Goal: Task Accomplishment & Management: Complete application form

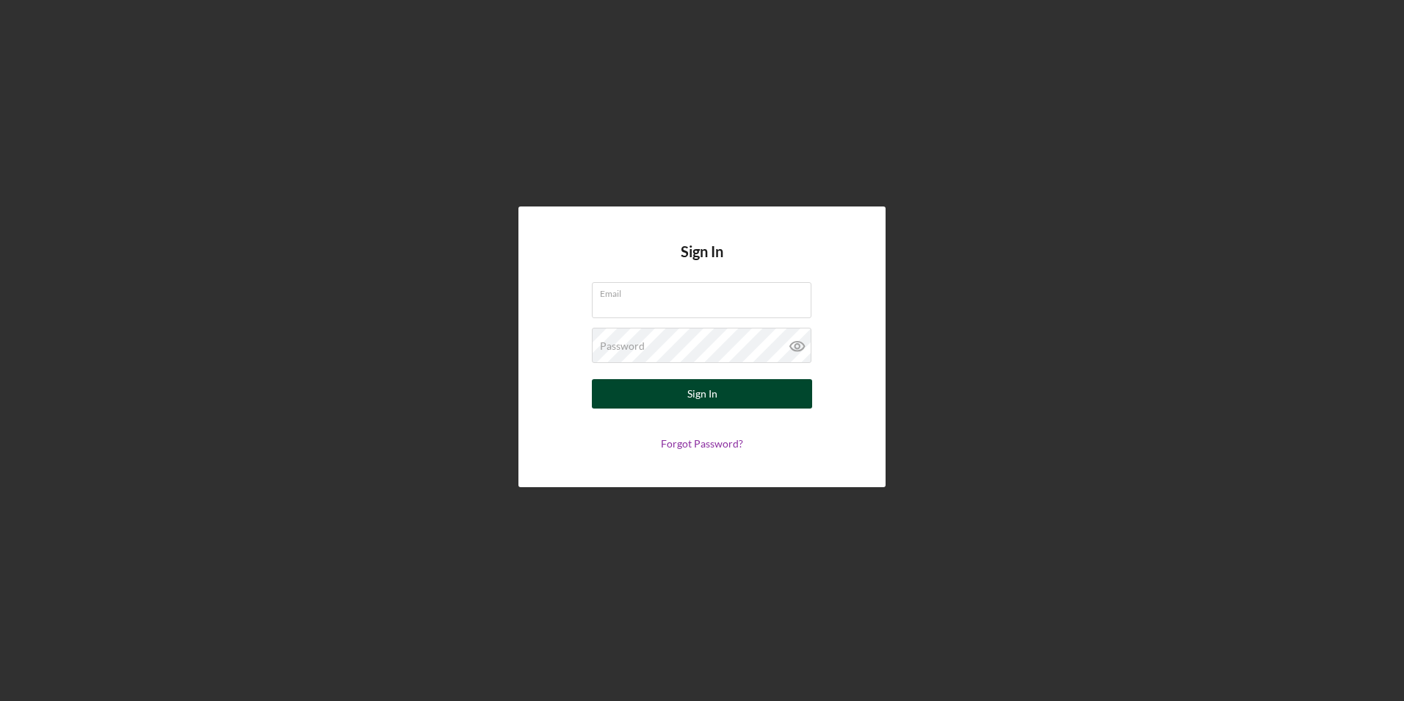
type input "[PERSON_NAME][EMAIL_ADDRESS][PERSON_NAME][DOMAIN_NAME]"
click at [723, 394] on button "Sign In" at bounding box center [702, 393] width 220 height 29
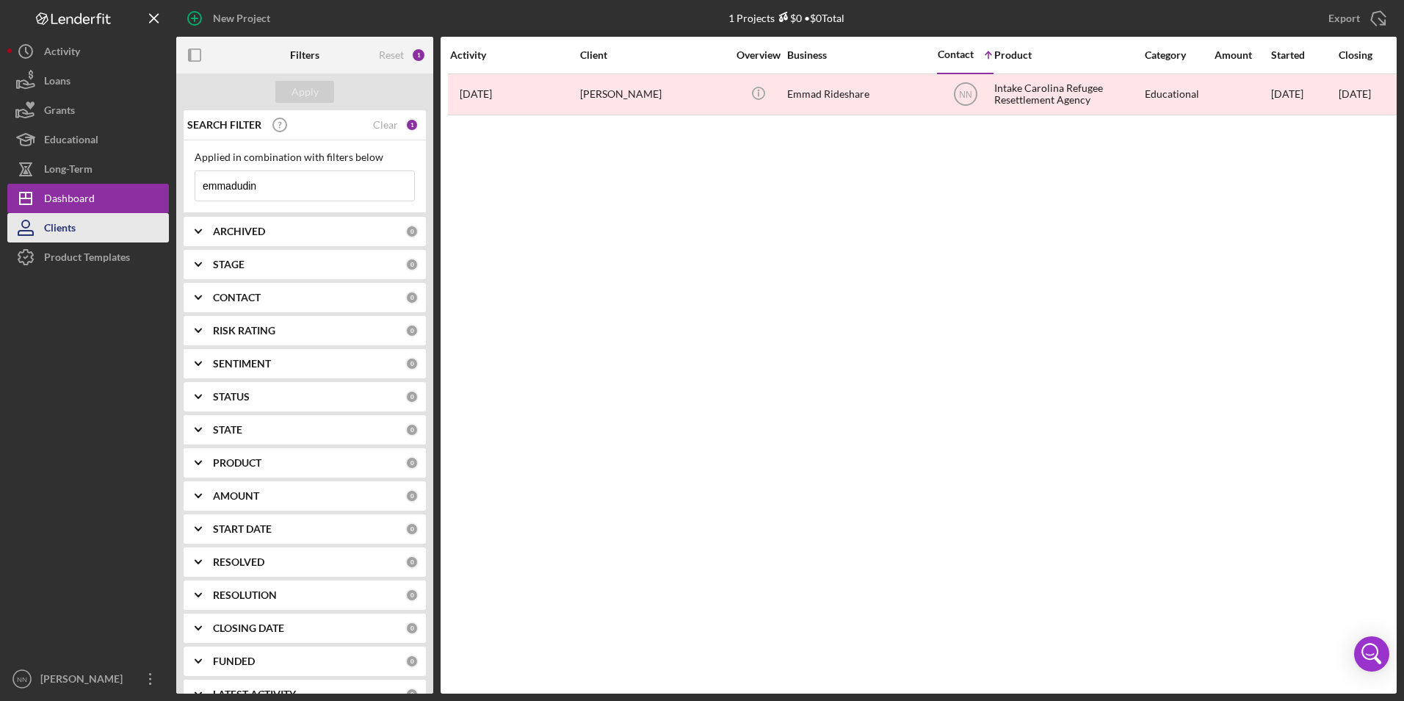
click at [51, 236] on div "Clients" at bounding box center [60, 229] width 32 height 33
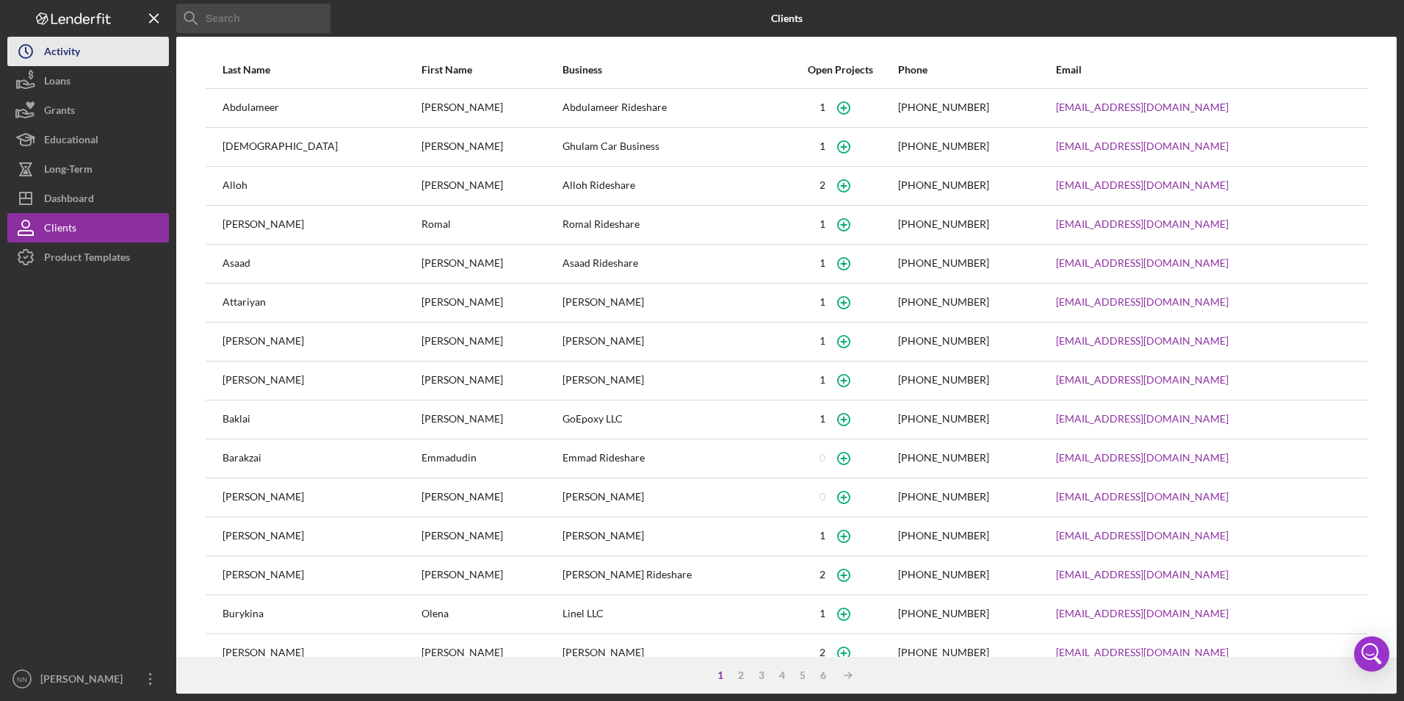
click at [70, 48] on div "Activity" at bounding box center [62, 53] width 36 height 33
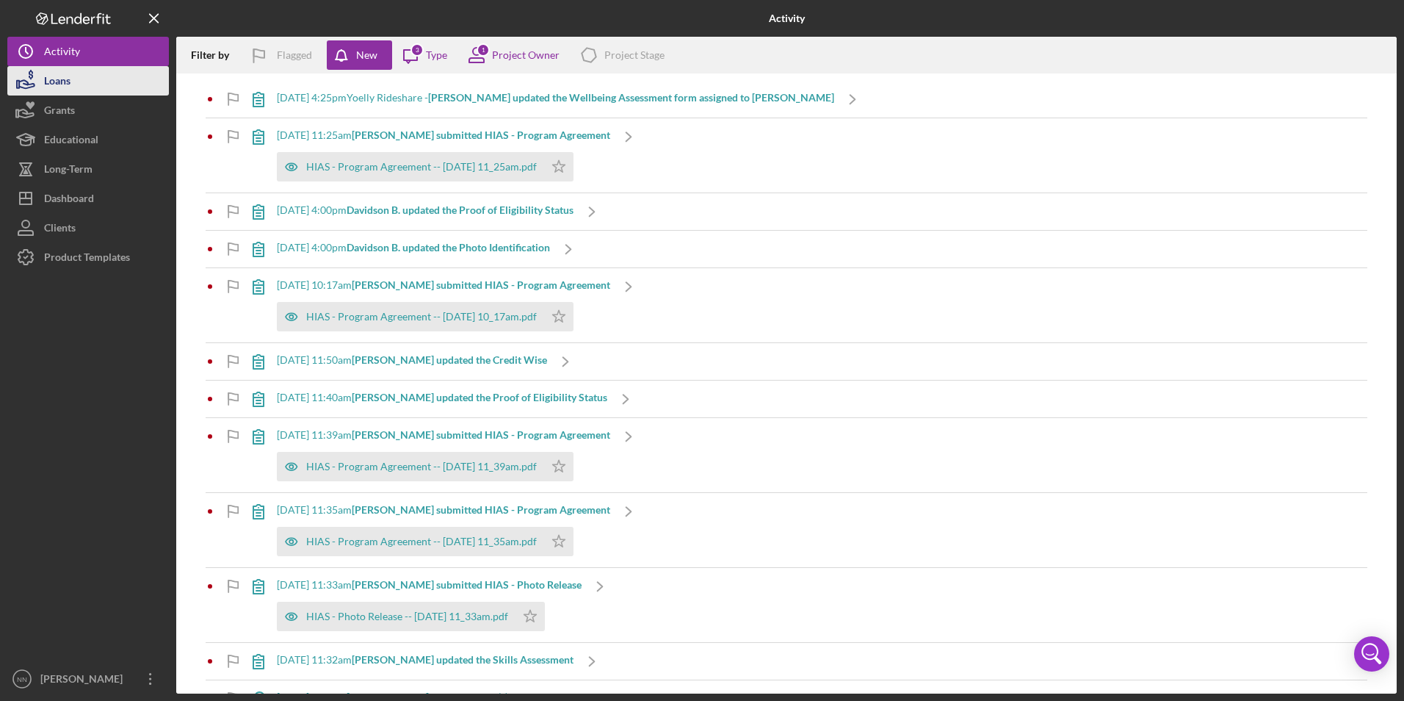
click at [88, 78] on button "Loans" at bounding box center [88, 80] width 162 height 29
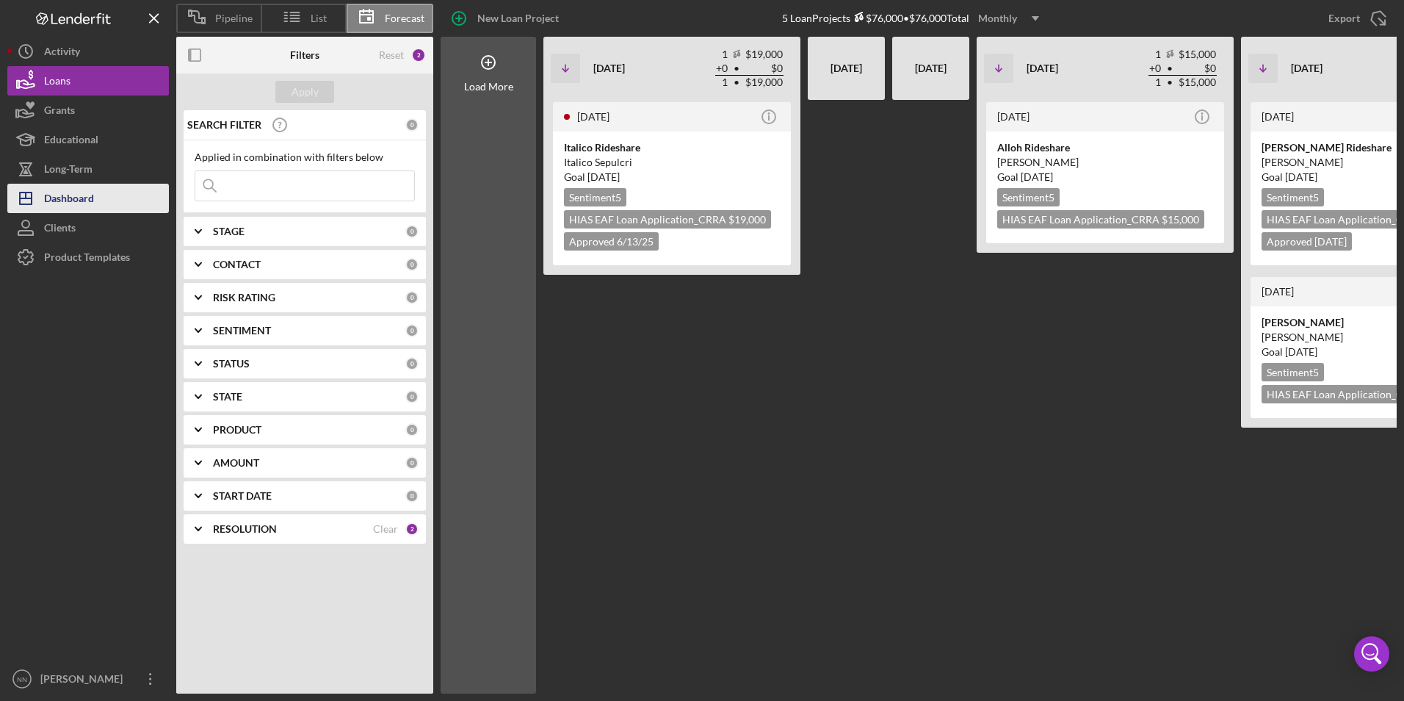
click at [92, 198] on div "Dashboard" at bounding box center [69, 200] width 50 height 33
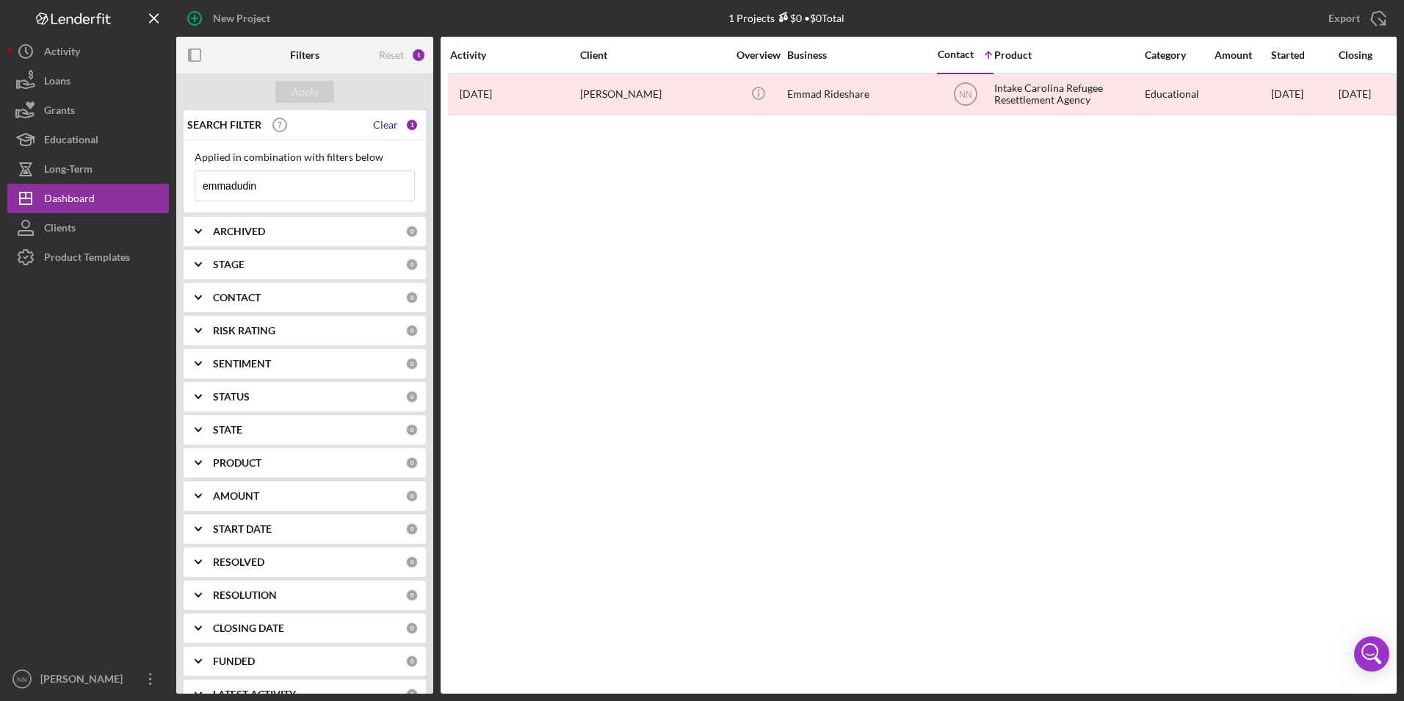
click at [380, 120] on div "Clear" at bounding box center [385, 125] width 25 height 12
click at [396, 59] on div "Reset" at bounding box center [391, 55] width 25 height 12
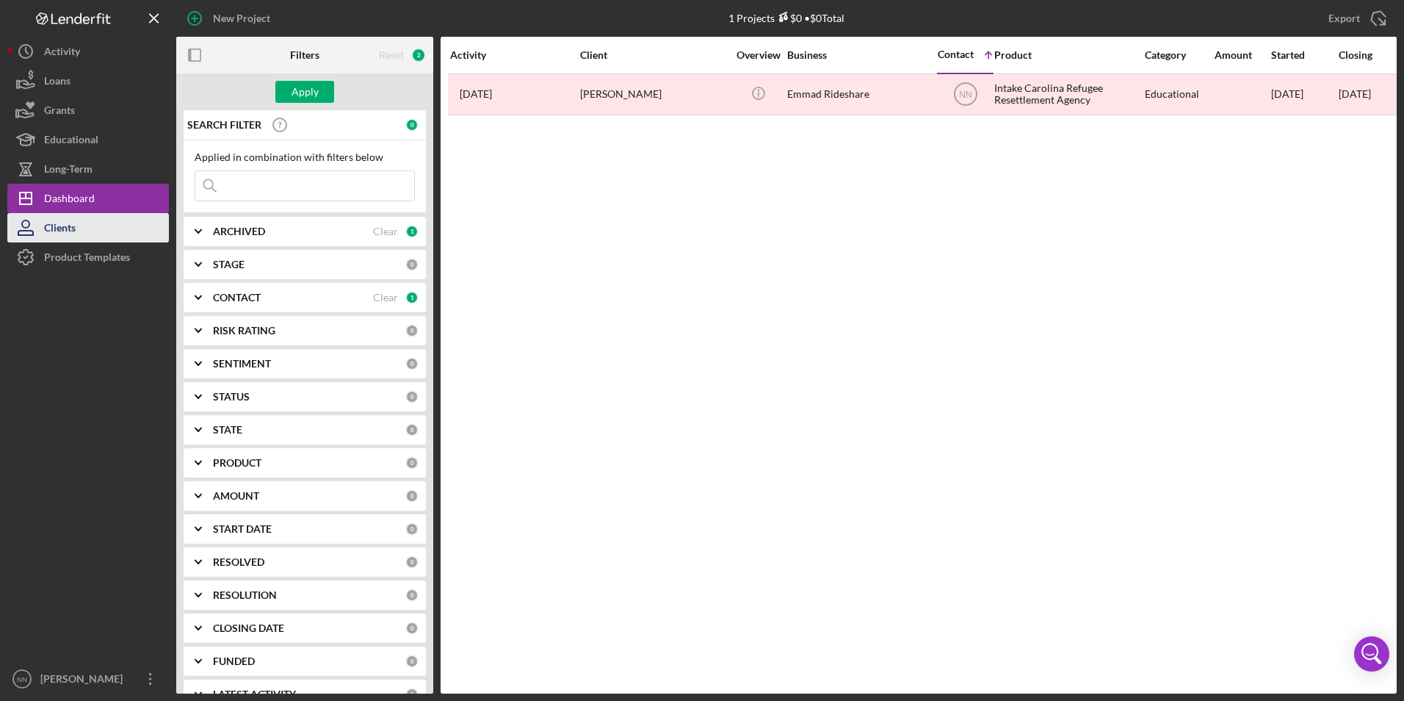
click at [65, 228] on div "Clients" at bounding box center [60, 229] width 32 height 33
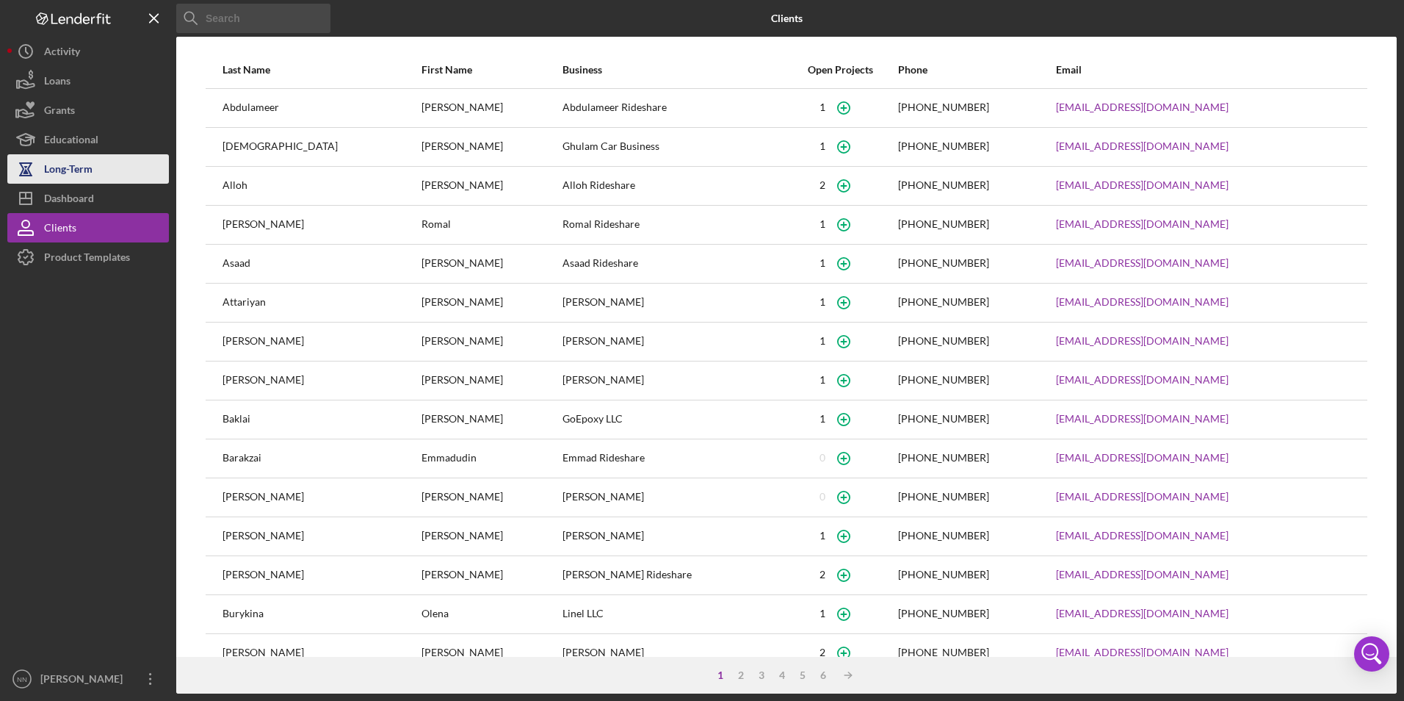
click at [78, 169] on div "Long-Term" at bounding box center [68, 170] width 48 height 33
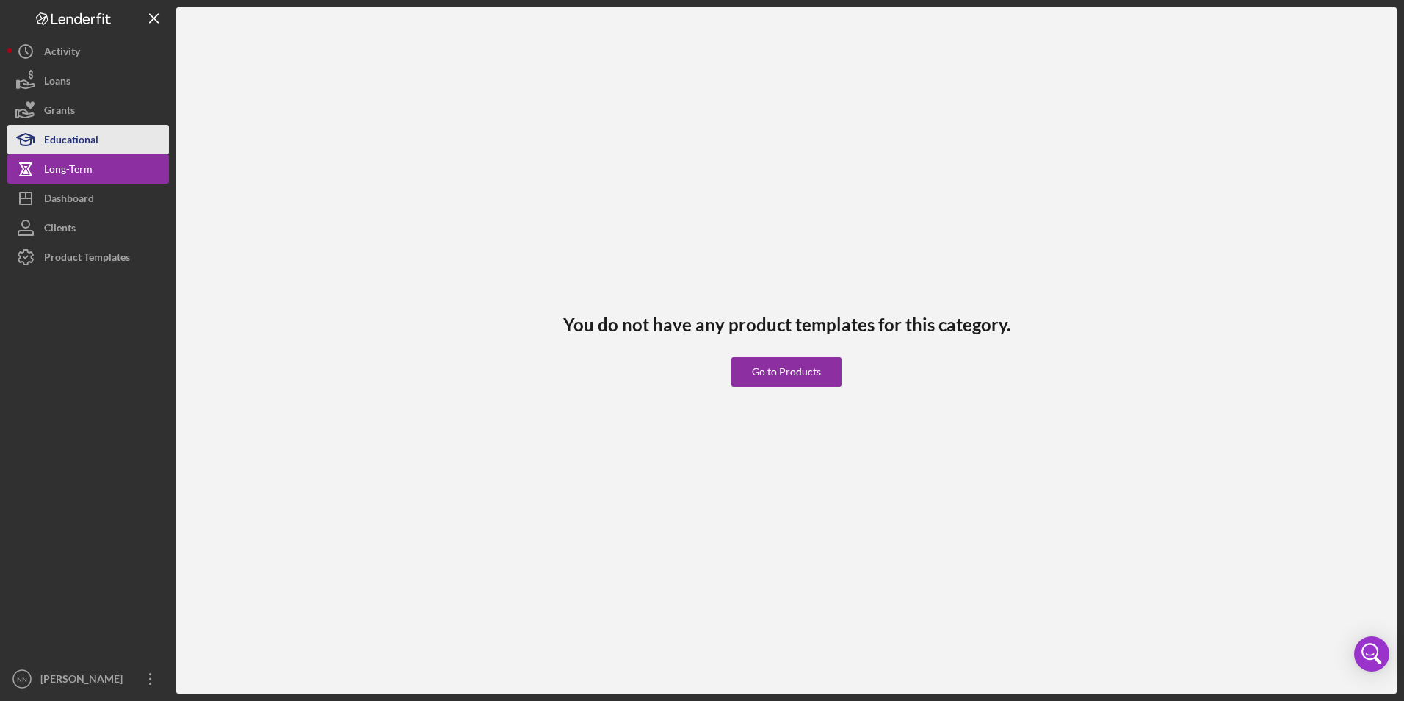
click at [82, 145] on div "Educational" at bounding box center [71, 141] width 54 height 33
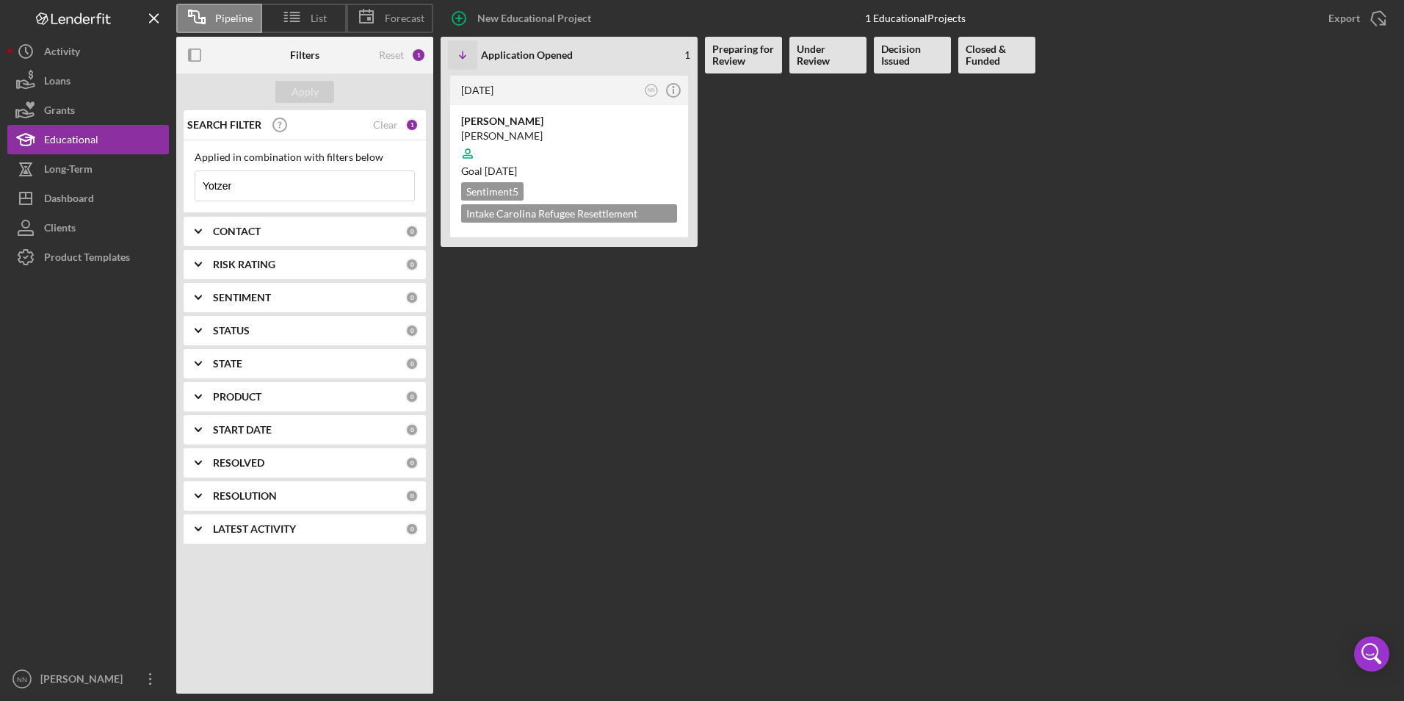
click at [385, 124] on div "Clear" at bounding box center [385, 125] width 25 height 12
click at [286, 85] on button "Apply" at bounding box center [304, 92] width 59 height 22
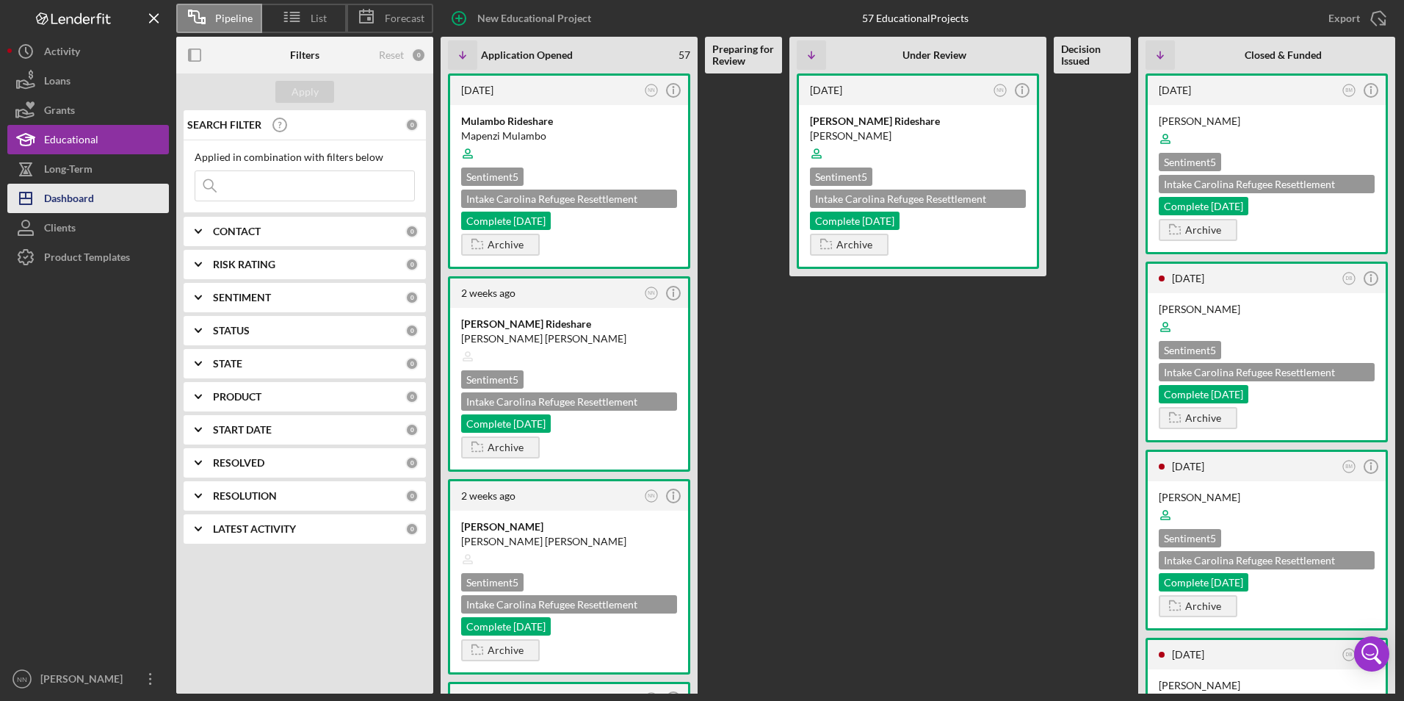
click at [95, 202] on button "Icon/Dashboard Dashboard" at bounding box center [88, 198] width 162 height 29
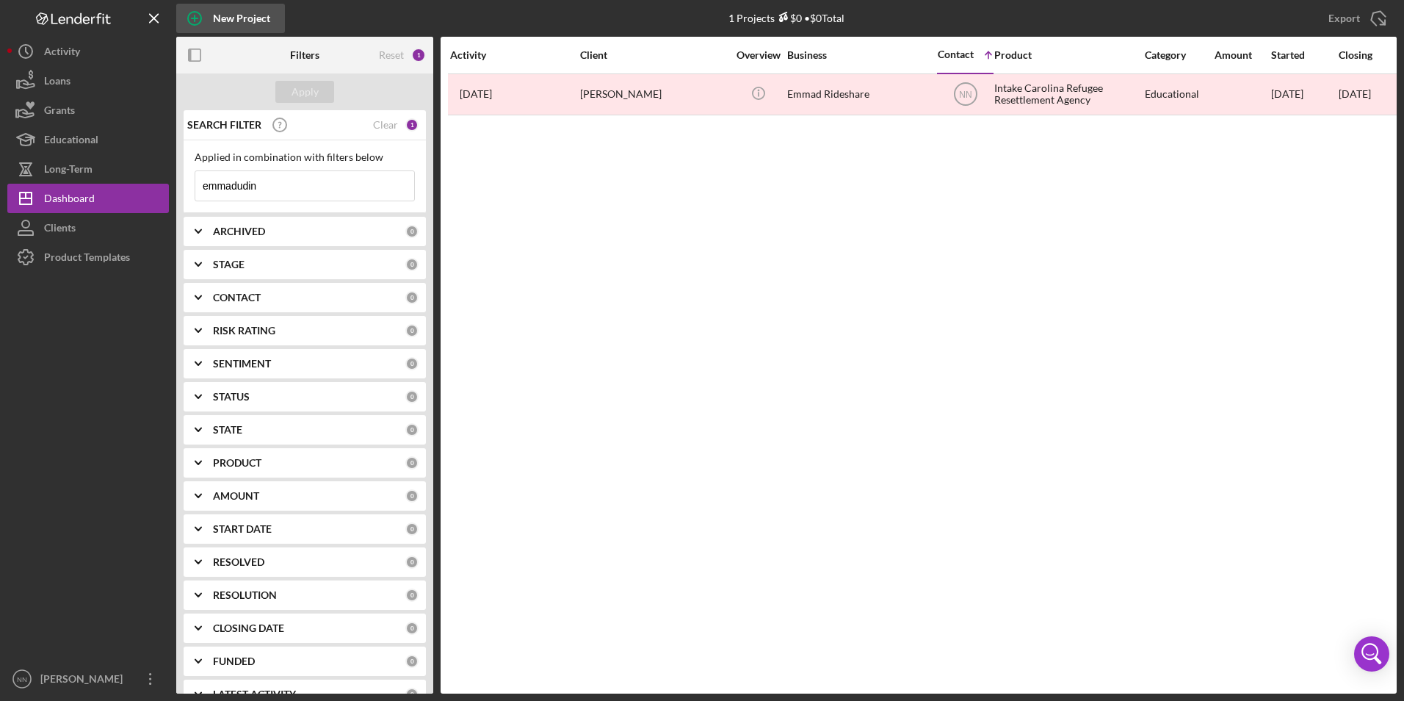
click at [243, 24] on div "New Project" at bounding box center [241, 18] width 57 height 29
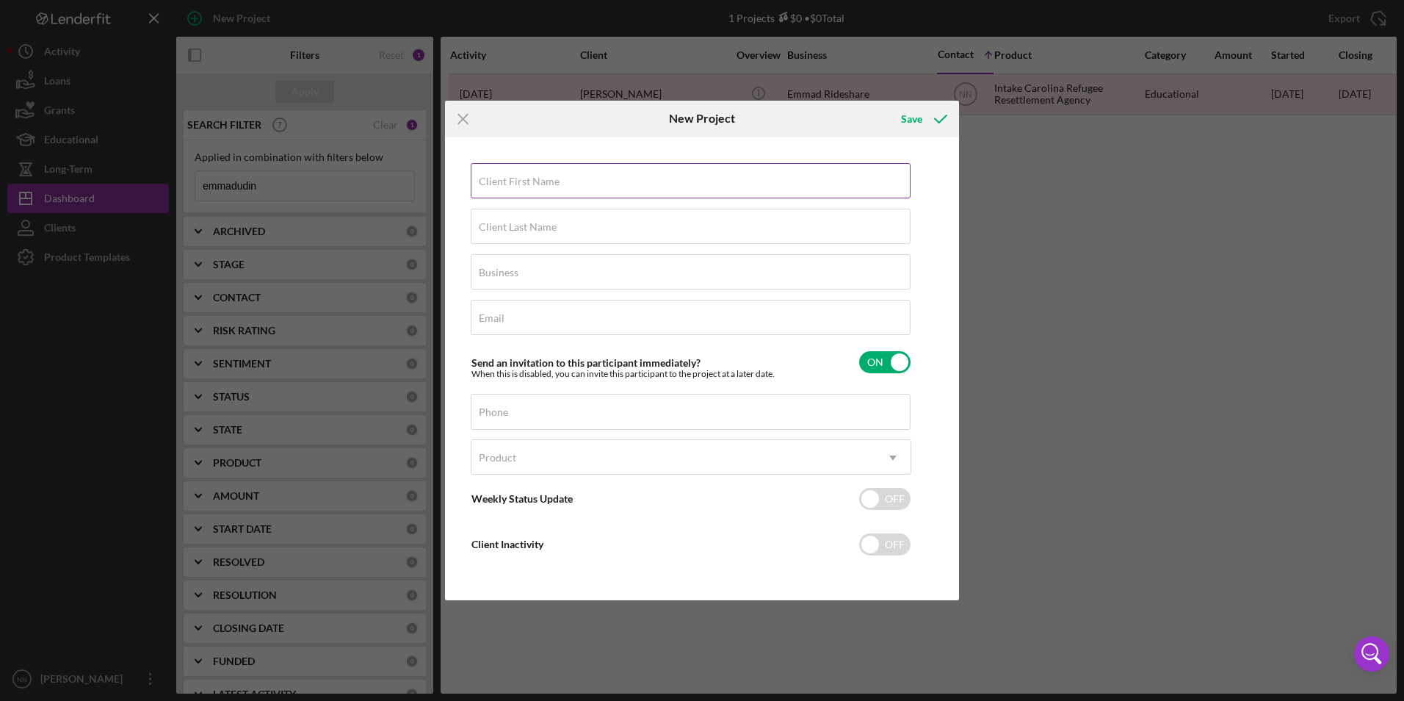
click at [687, 176] on div "Client First Name Required" at bounding box center [691, 181] width 441 height 37
type input "Wilney"
click at [495, 228] on label "Client Last Name" at bounding box center [518, 227] width 78 height 12
click at [495, 228] on input "Client Last Name" at bounding box center [691, 226] width 440 height 35
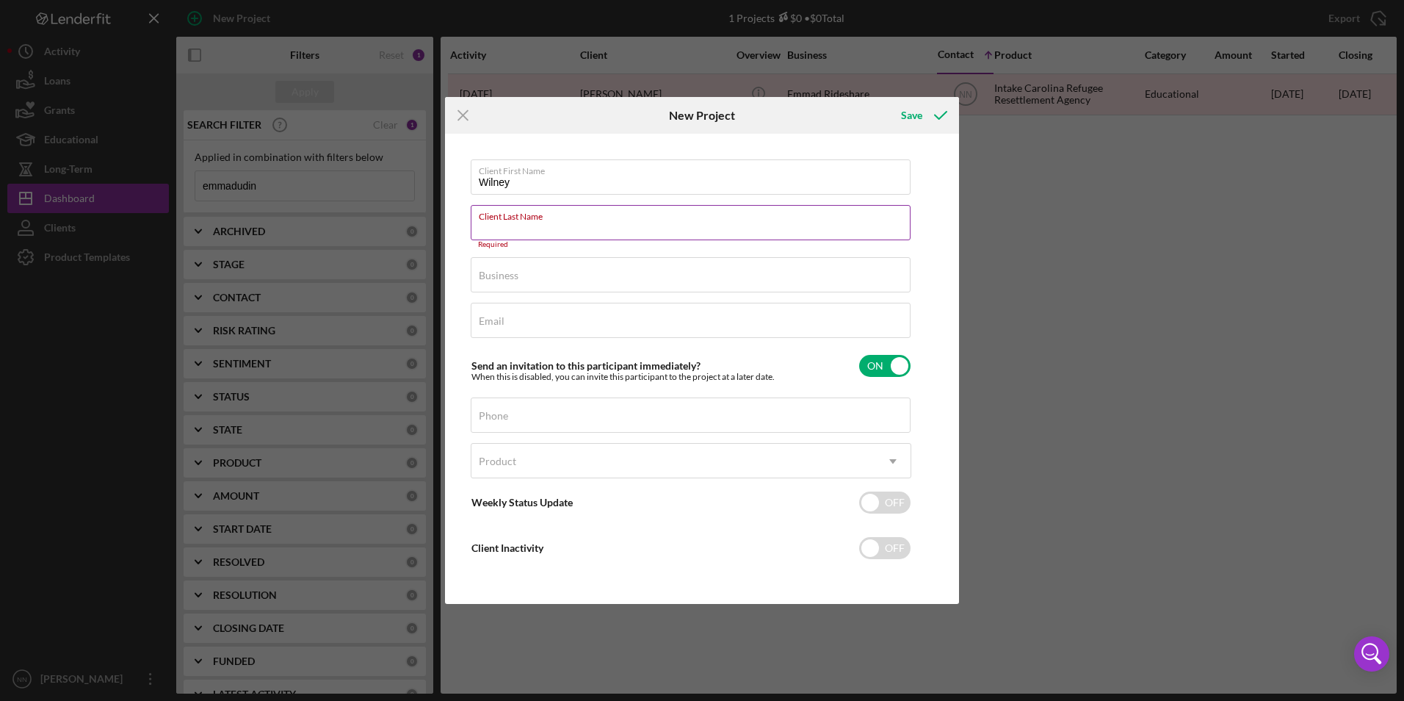
paste input "[PERSON_NAME], Wilney De [PERSON_NAME]"
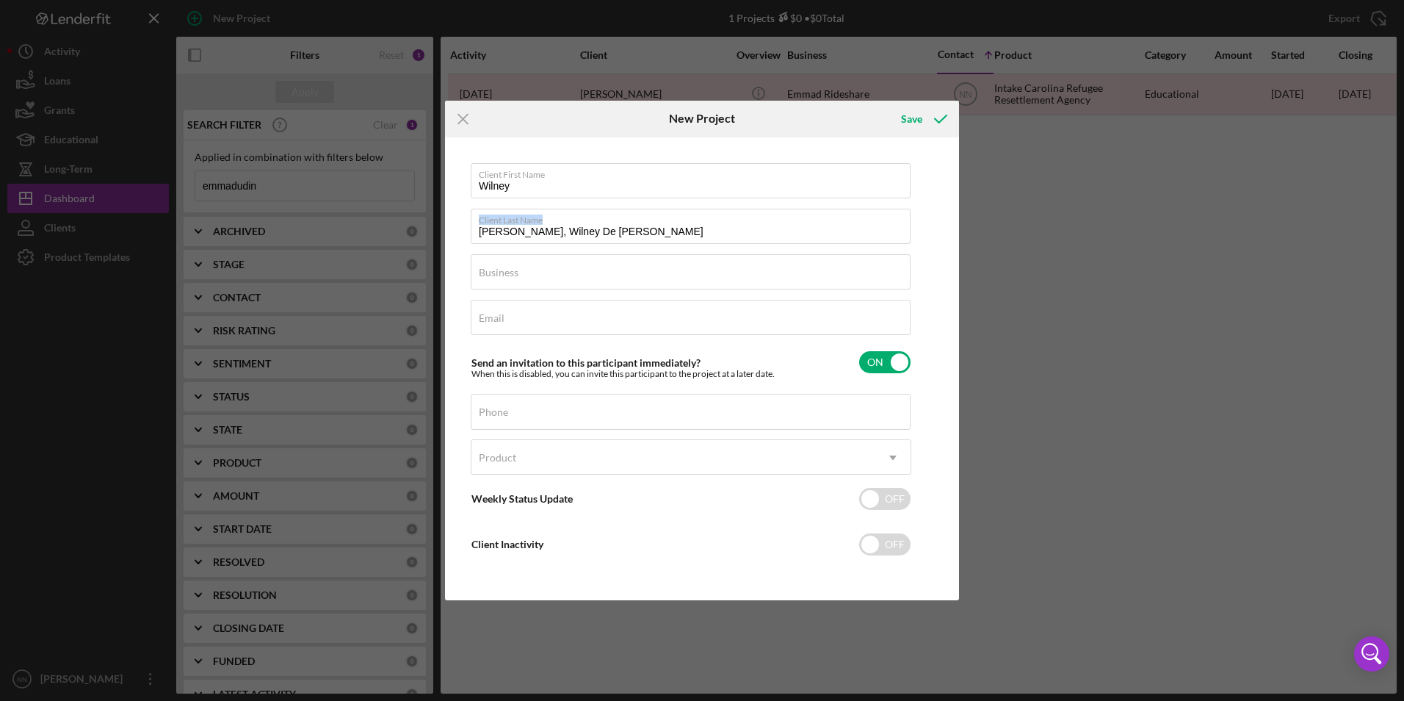
drag, startPoint x: 762, startPoint y: 214, endPoint x: 413, endPoint y: 240, distance: 350.5
click at [415, 239] on div "Icon/Menu Close New Project Save Client First Name Wilney Client Last Name [PER…" at bounding box center [702, 350] width 1404 height 701
drag, startPoint x: 554, startPoint y: 238, endPoint x: 446, endPoint y: 238, distance: 108.7
click at [446, 238] on div "Client First Name Wilney Client Last Name [PERSON_NAME], Wilney De [DEMOGRAPHIC…" at bounding box center [702, 368] width 514 height 463
type input "[PERSON_NAME]"
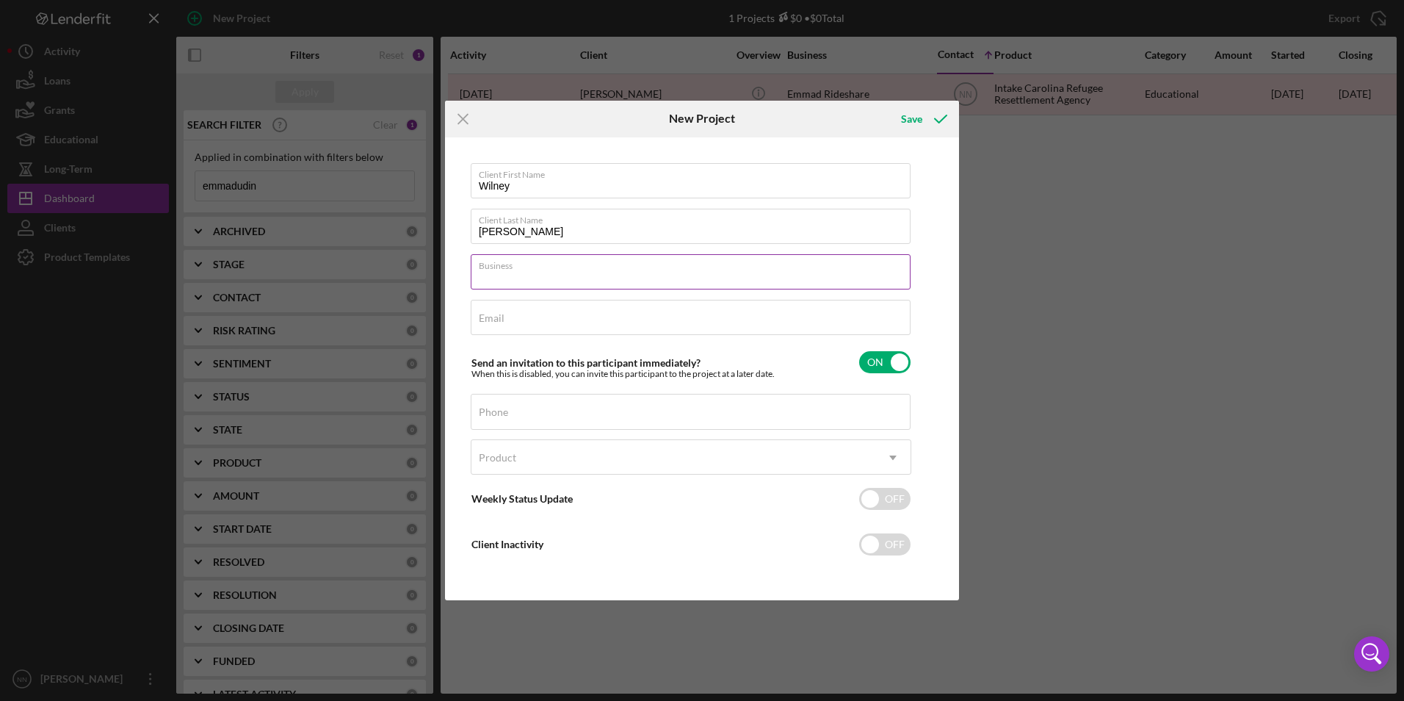
click at [574, 283] on input "Business" at bounding box center [691, 271] width 440 height 35
type input "Wilney Rideshare"
click at [672, 406] on div "Phone" at bounding box center [691, 412] width 441 height 37
drag, startPoint x: 654, startPoint y: 380, endPoint x: 650, endPoint y: 388, distance: 9.2
click at [654, 380] on div "Client First Name Wilney Client Last Name [PERSON_NAME] Business Wilney Ridesha…" at bounding box center [691, 369] width 441 height 412
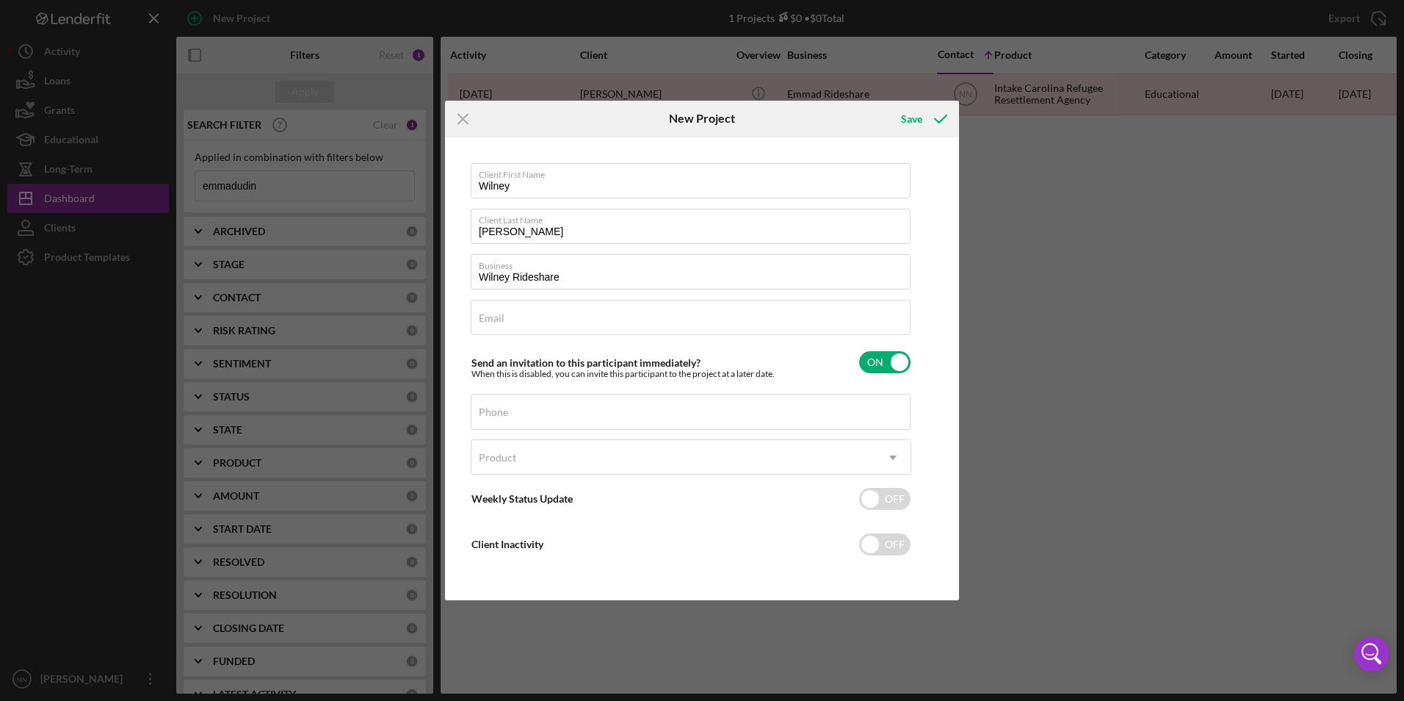
click at [600, 479] on div "Product Icon/Dropdown Arrow" at bounding box center [691, 461] width 441 height 44
click at [607, 469] on div "Product" at bounding box center [673, 458] width 404 height 34
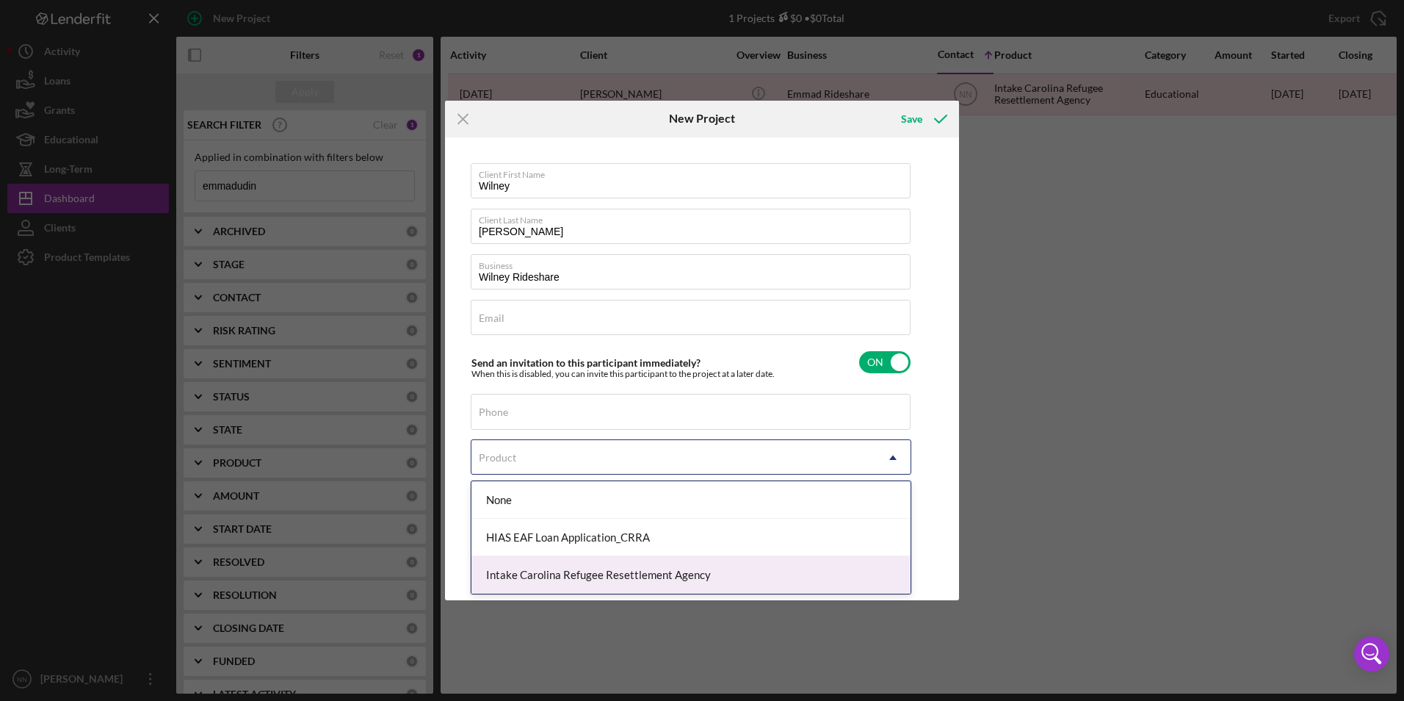
click at [604, 565] on div "Intake Carolina Refugee Resettlement Agency" at bounding box center [690, 574] width 439 height 37
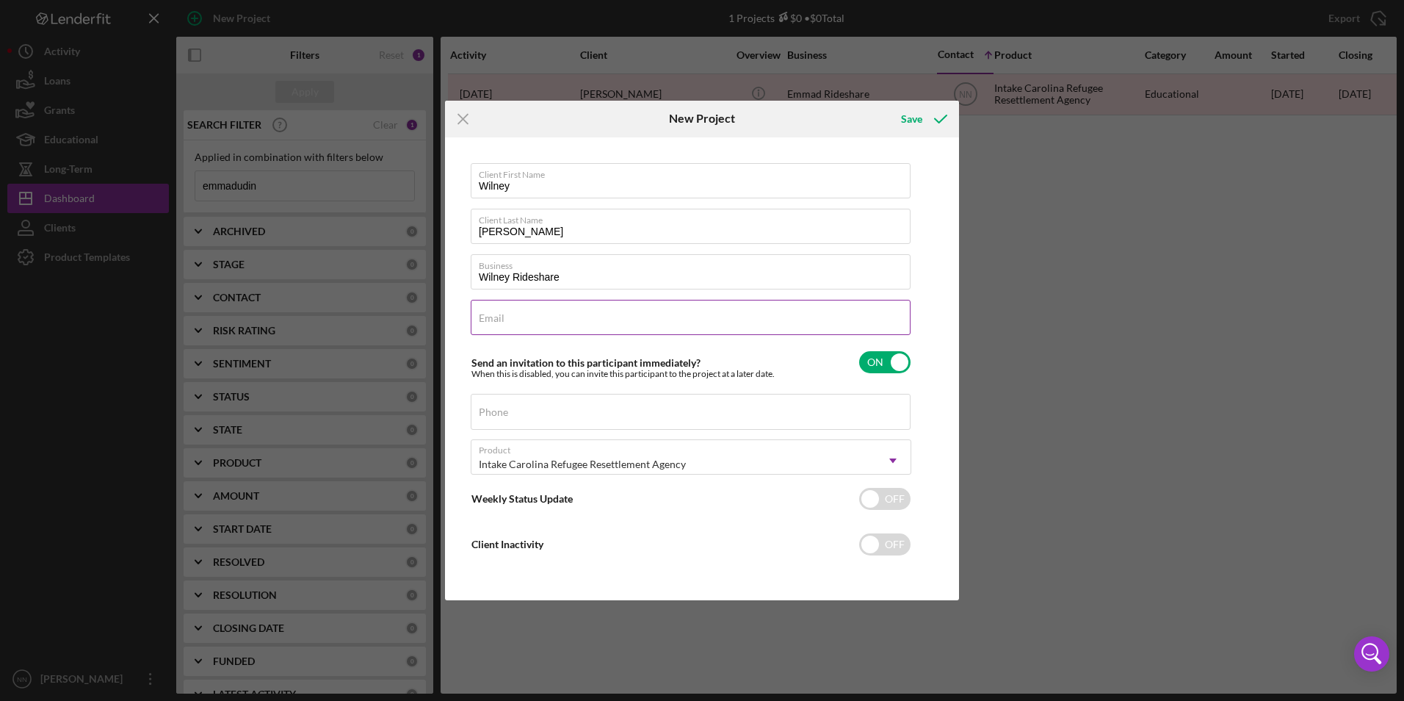
click at [592, 322] on input "Email" at bounding box center [691, 317] width 440 height 35
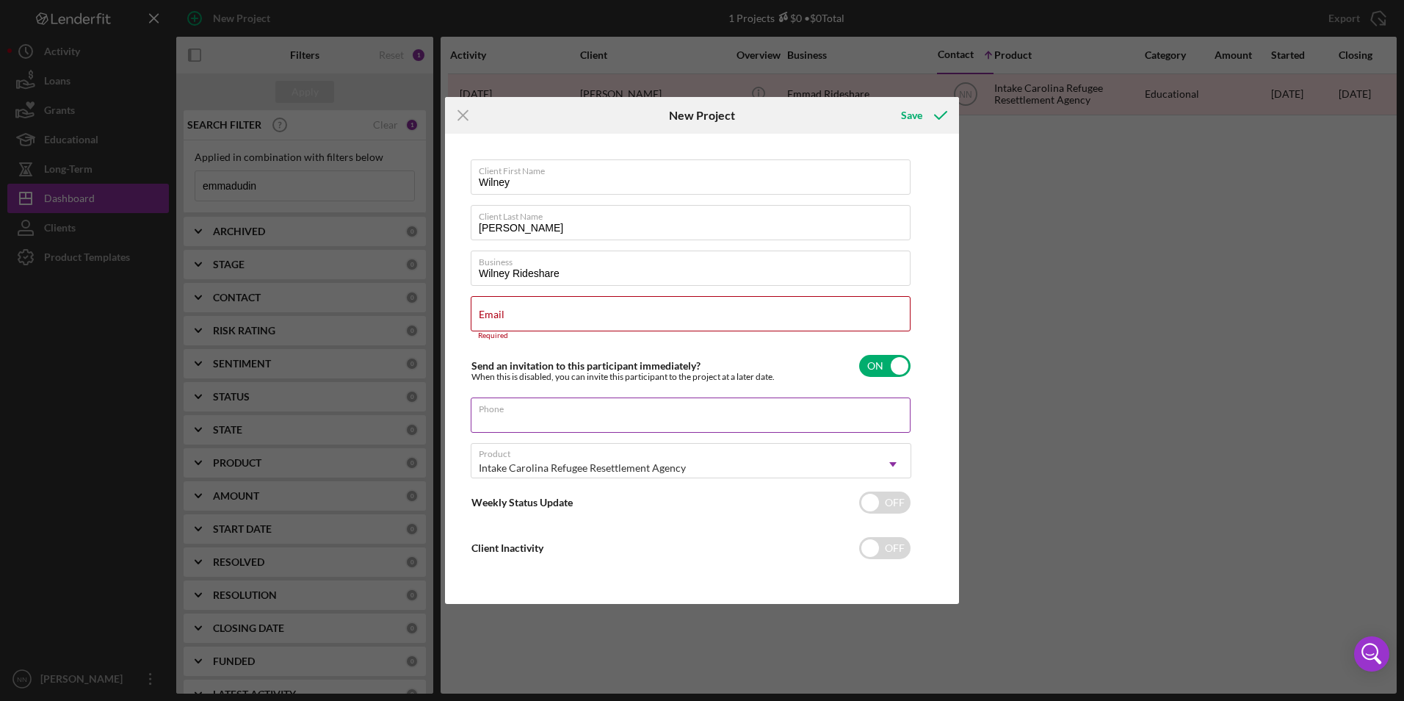
click at [476, 422] on input "Phone" at bounding box center [691, 414] width 440 height 35
click at [482, 415] on input "Phone" at bounding box center [691, 414] width 440 height 35
click at [520, 422] on input "Phone" at bounding box center [691, 414] width 440 height 35
type input "[PHONE_NUMBER]"
click at [666, 306] on div "Email Required" at bounding box center [691, 318] width 441 height 44
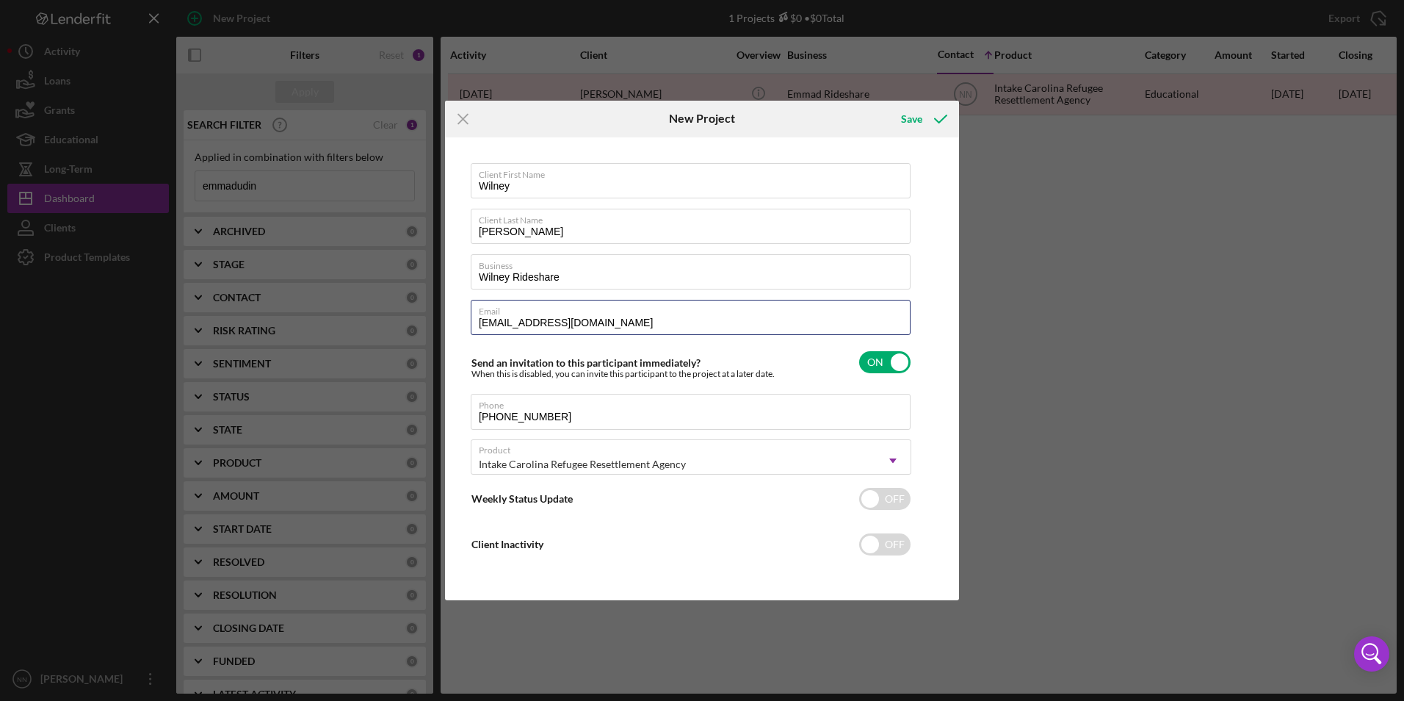
type input "[EMAIL_ADDRESS][DOMAIN_NAME]"
drag, startPoint x: 571, startPoint y: 413, endPoint x: 436, endPoint y: 413, distance: 135.1
click at [425, 413] on div "Icon/Menu Close New Project Save Client First Name Wilney Client Last Name [PER…" at bounding box center [702, 350] width 1404 height 701
drag, startPoint x: 614, startPoint y: 321, endPoint x: 534, endPoint y: 328, distance: 80.3
click at [461, 335] on div "Client First Name Wilney Client Last Name [PERSON_NAME] Business Wilney Ridesha…" at bounding box center [702, 369] width 507 height 456
